Goal: Check status: Check status

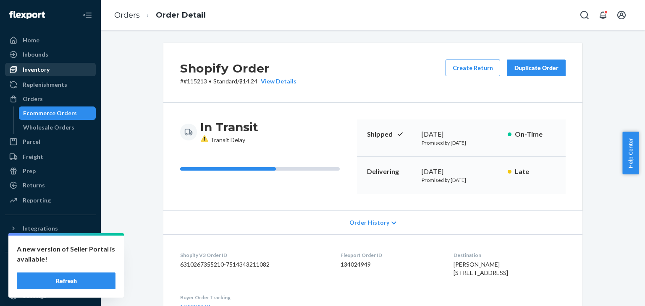
click at [21, 72] on div at bounding box center [15, 69] width 13 height 8
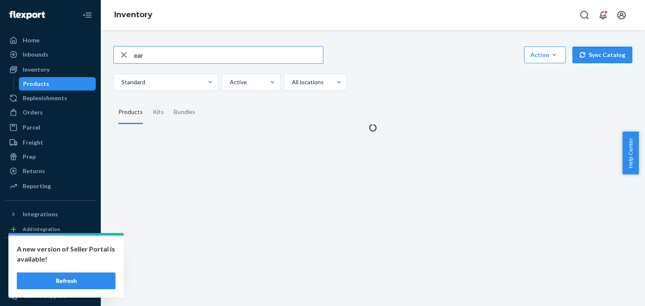
drag, startPoint x: 157, startPoint y: 55, endPoint x: 132, endPoint y: 59, distance: 25.6
click at [132, 59] on div "ear" at bounding box center [218, 55] width 209 height 17
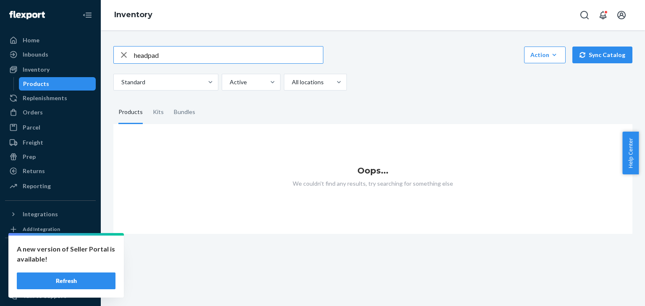
drag, startPoint x: 149, startPoint y: 54, endPoint x: 171, endPoint y: 54, distance: 22.3
click at [173, 54] on input "headpad" at bounding box center [228, 55] width 189 height 17
type input "head"
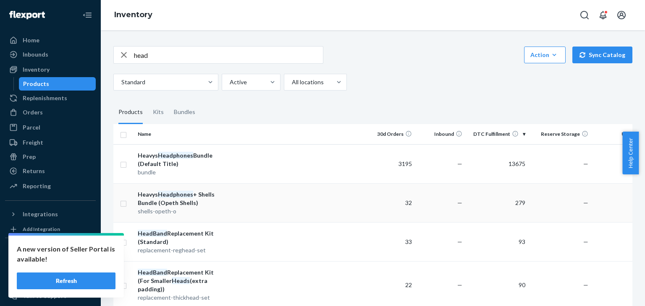
scroll to position [42, 0]
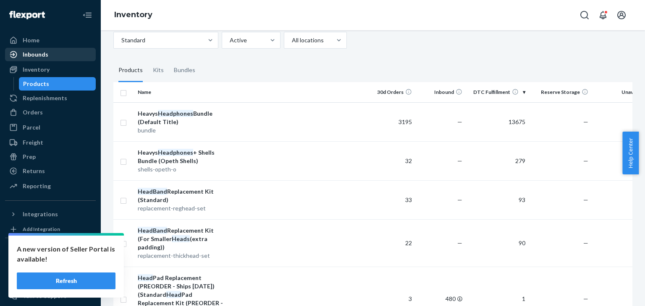
click at [33, 112] on div "Orders" at bounding box center [33, 112] width 20 height 8
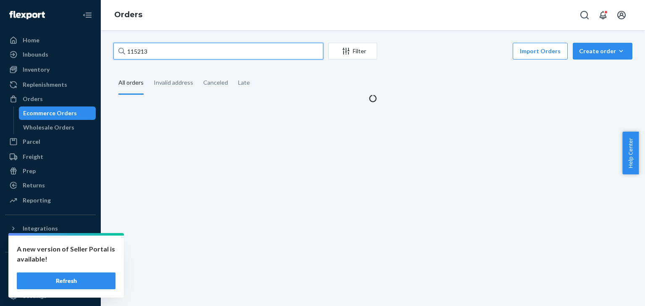
drag, startPoint x: 156, startPoint y: 50, endPoint x: 114, endPoint y: 50, distance: 42.0
click at [114, 50] on input "115213" at bounding box center [218, 51] width 210 height 17
paste input "miltonmaurice03@gmail.com"
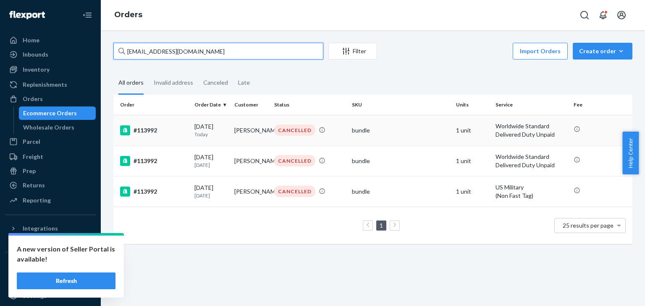
type input "miltonmaurice03@gmail.com"
click at [160, 139] on td "#113992" at bounding box center [152, 130] width 78 height 31
